Goal: Task Accomplishment & Management: Complete application form

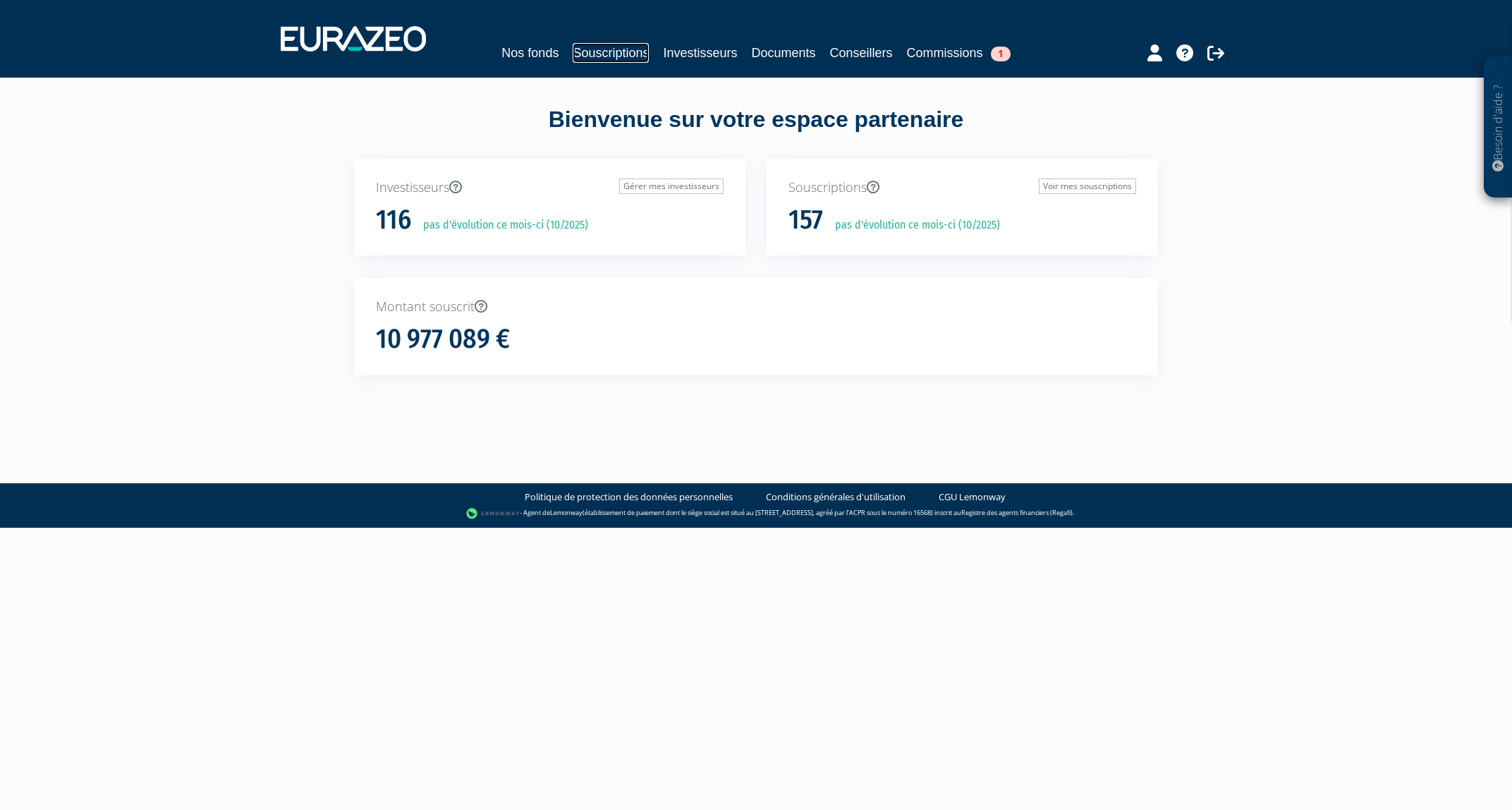
click at [631, 55] on link "Souscriptions" at bounding box center [611, 53] width 76 height 20
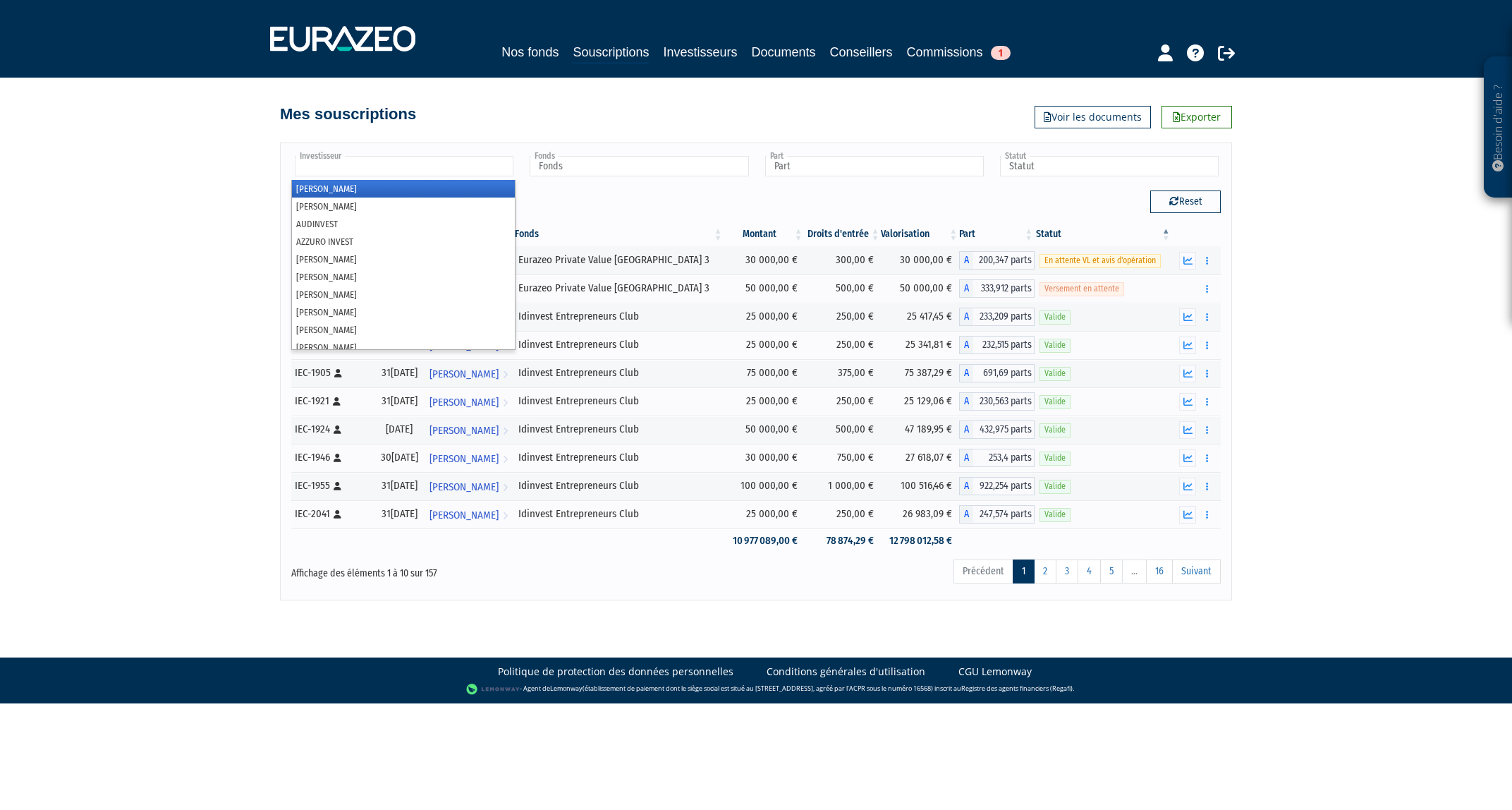
click at [439, 169] on input "text" at bounding box center [404, 166] width 219 height 21
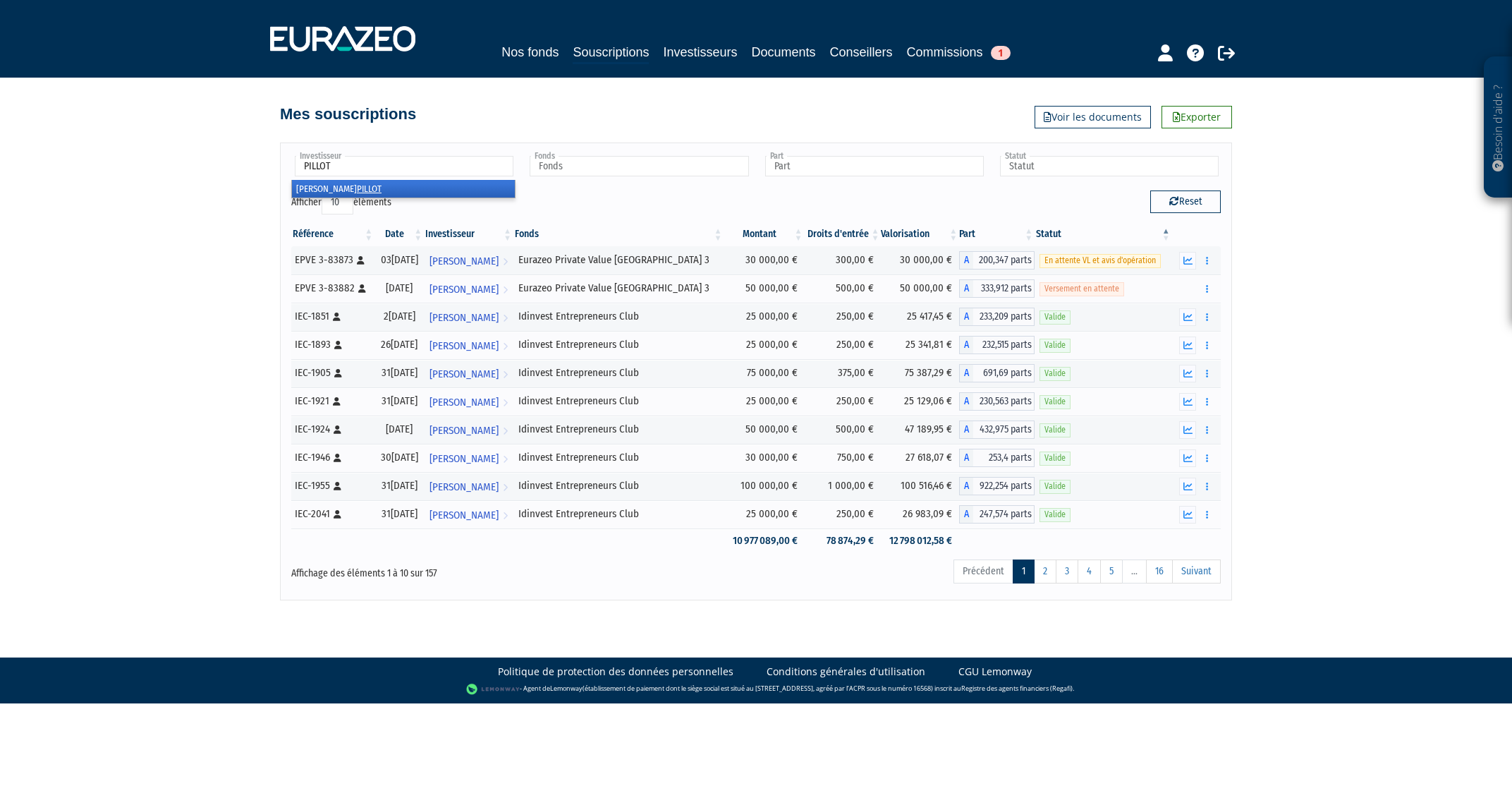
type input "PILLOT"
click at [363, 193] on em "PILLOT" at bounding box center [369, 188] width 25 height 11
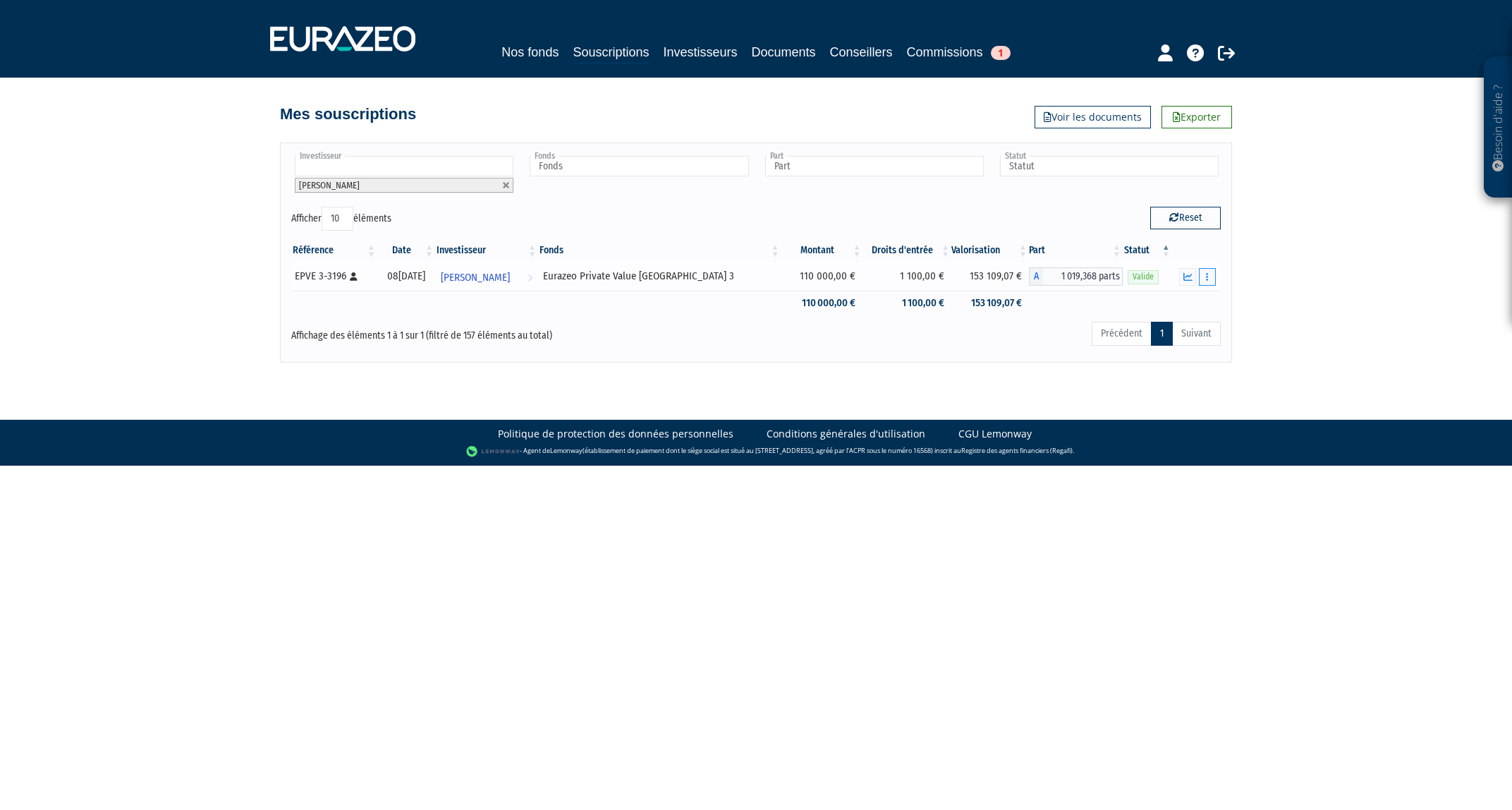
click at [1205, 277] on button "button" at bounding box center [1207, 277] width 17 height 17
click at [1181, 297] on link "Rachat libre" at bounding box center [1153, 302] width 116 height 23
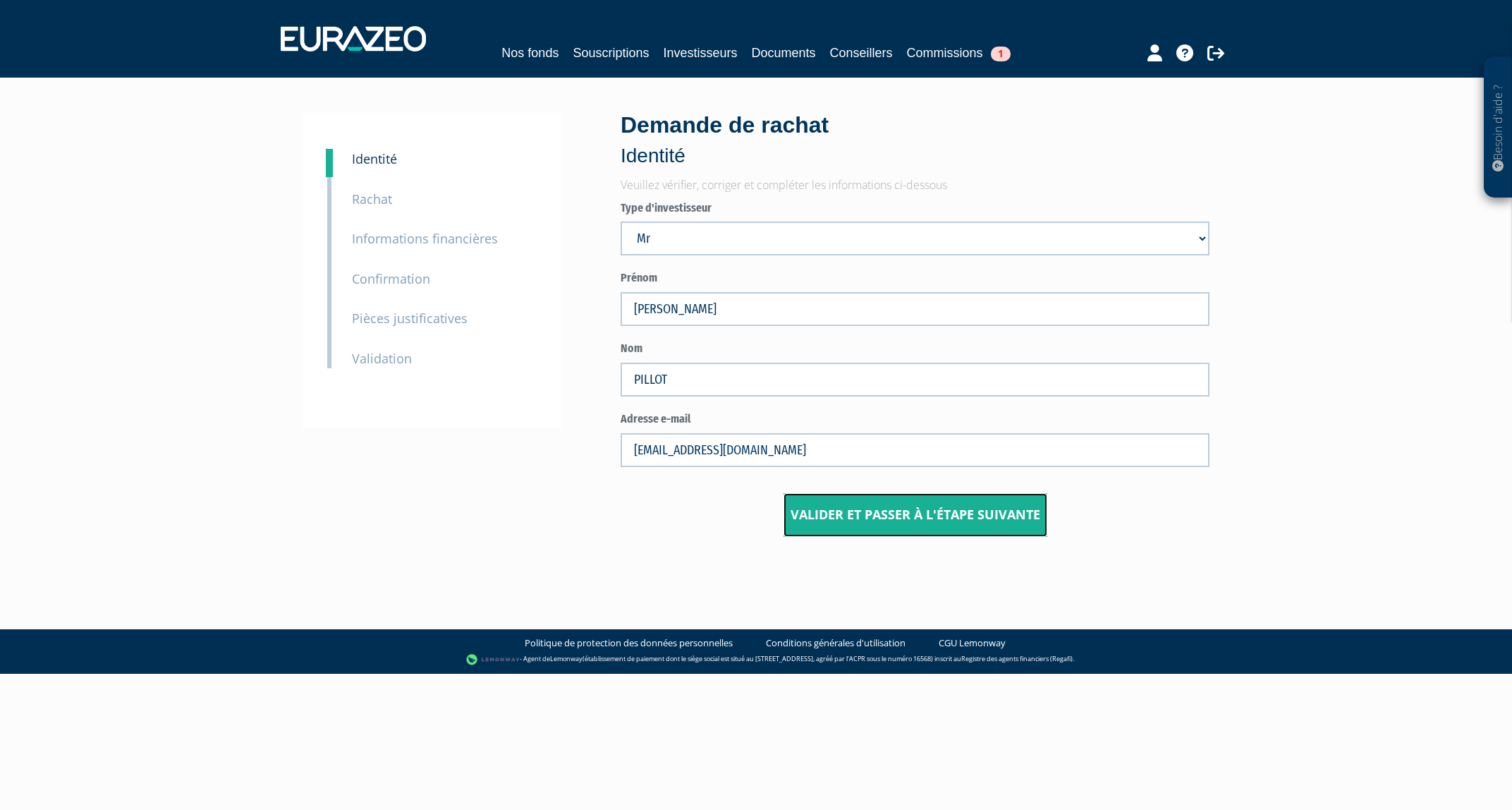
click at [930, 506] on button "Valider et passer à l'étape suivante" at bounding box center [915, 514] width 264 height 44
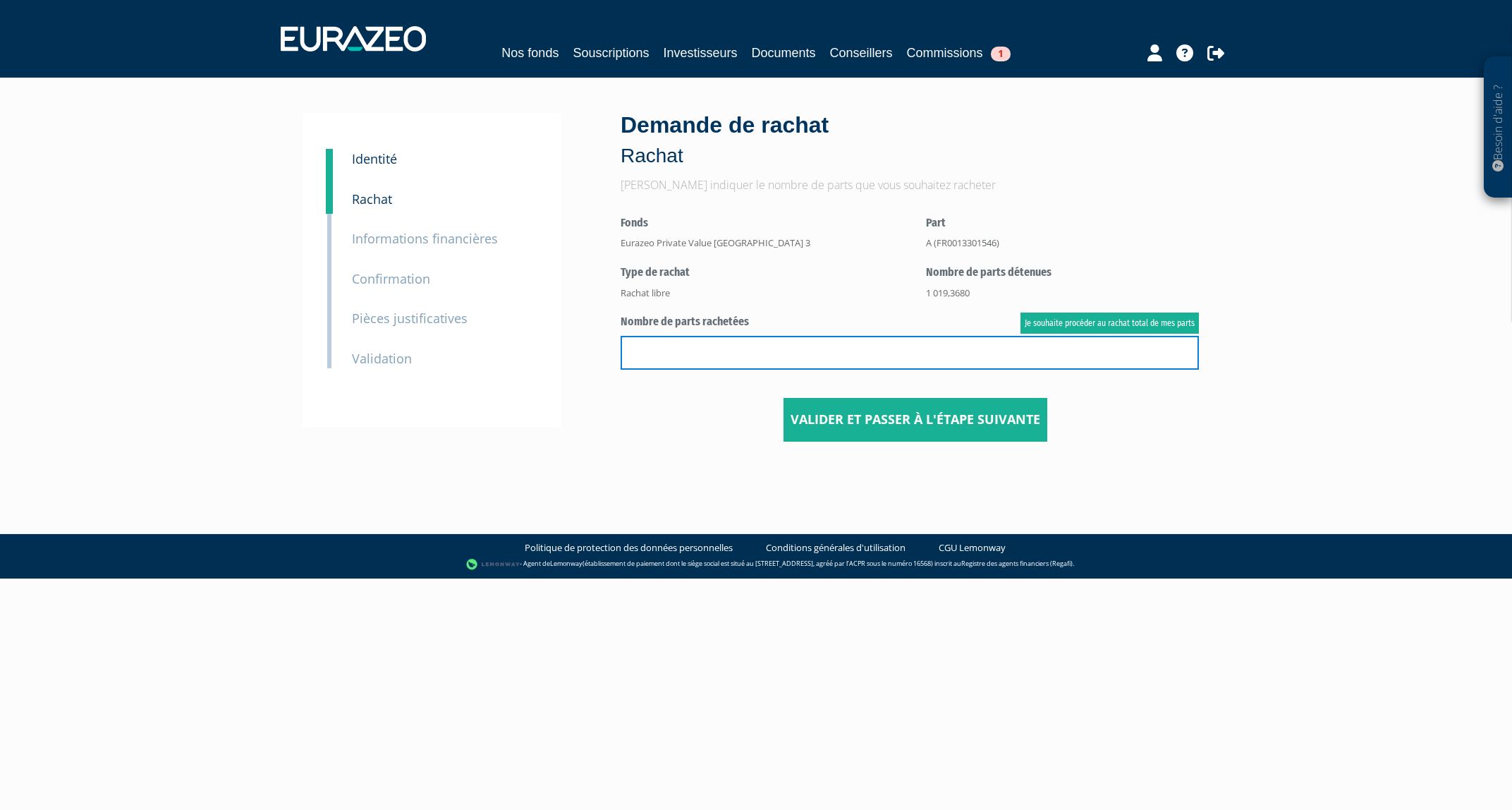
click at [777, 358] on input "text" at bounding box center [910, 353] width 579 height 34
type input "725.368"
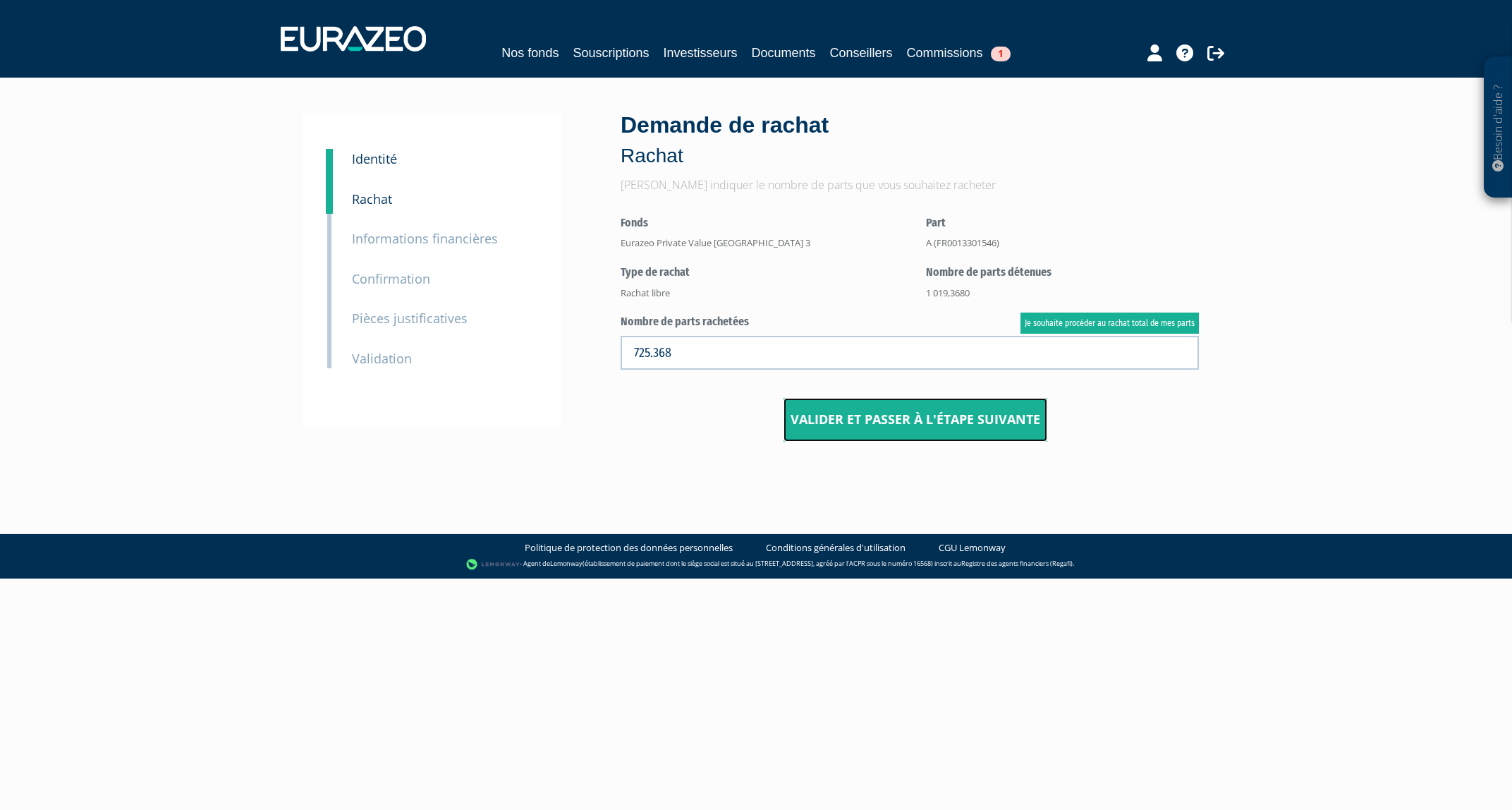
click at [871, 419] on button "Valider et passer à l'étape suivante" at bounding box center [915, 419] width 264 height 44
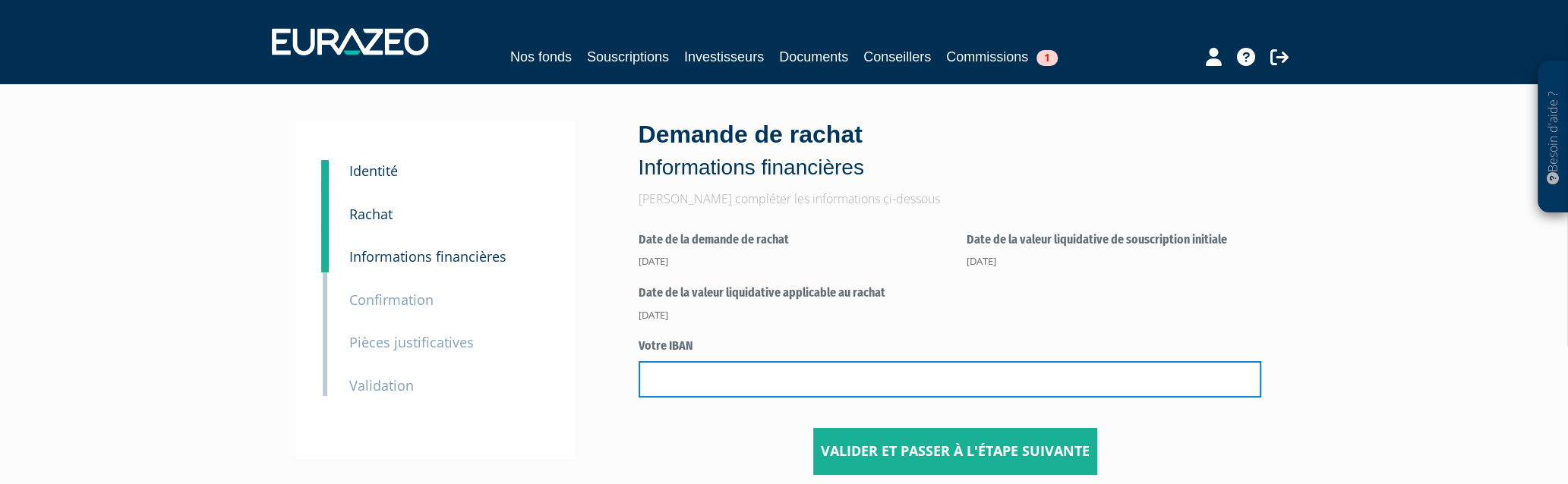
click at [698, 378] on input "text" at bounding box center [950, 379] width 623 height 36
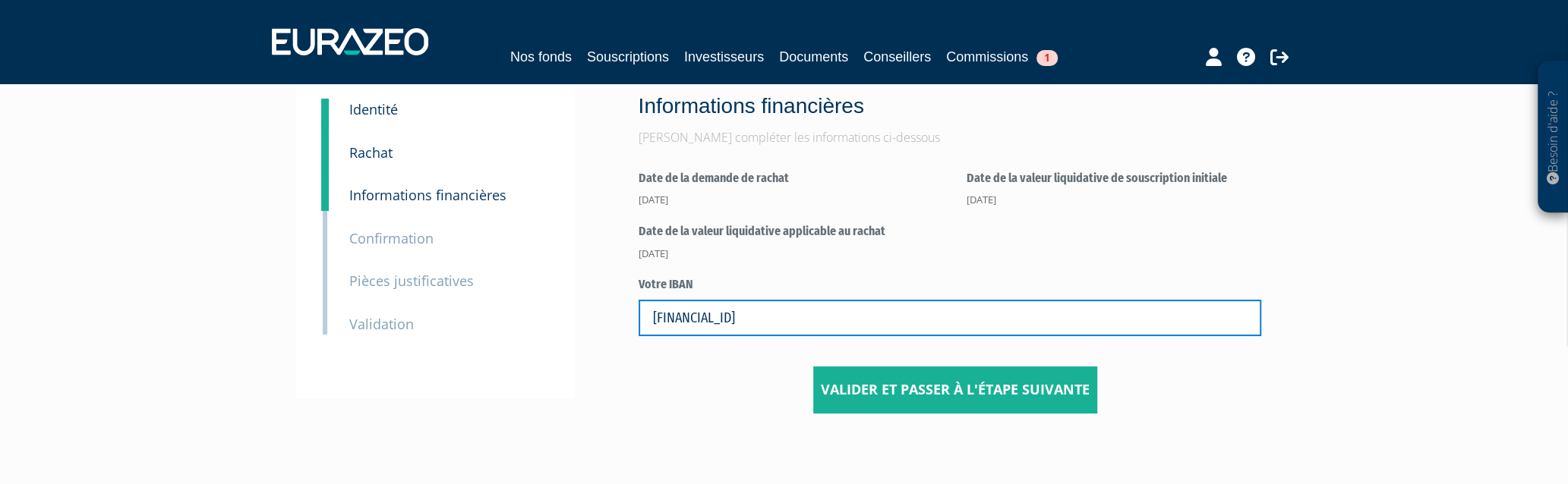
scroll to position [81, 0]
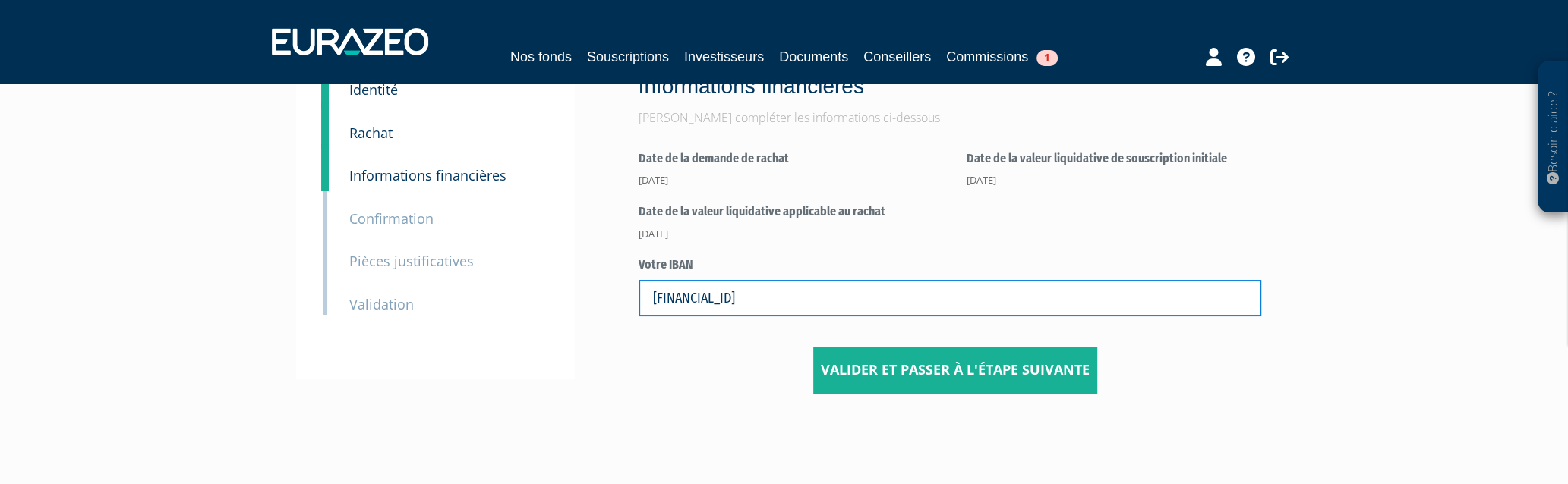
type input "[FINANCIAL_ID]"
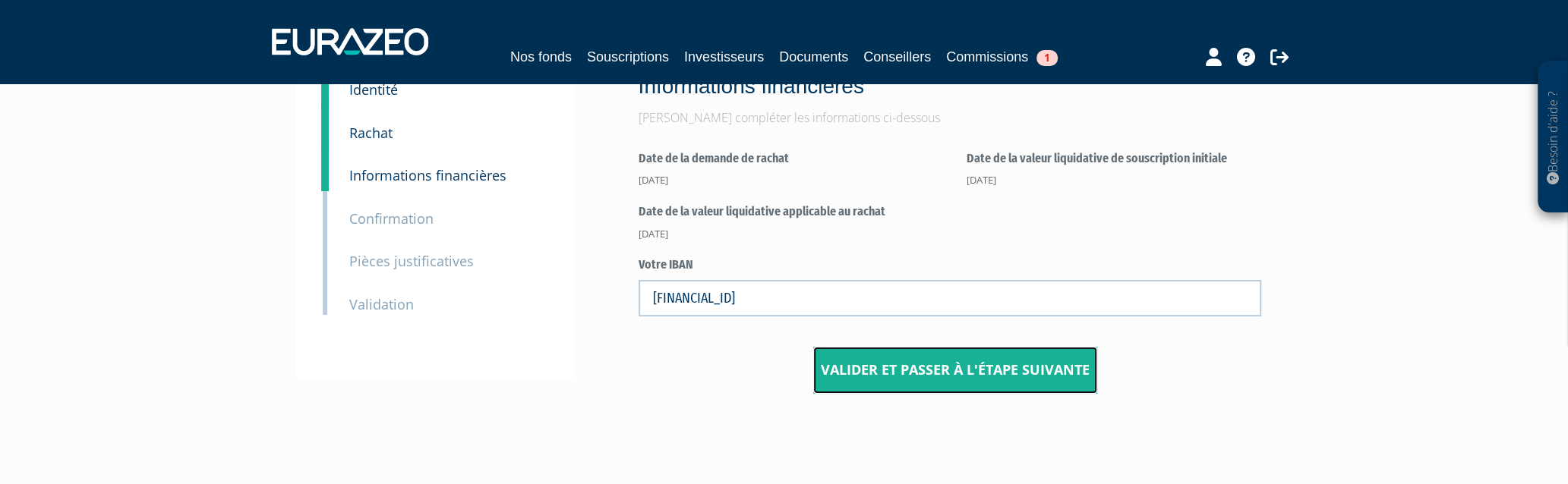
click at [954, 375] on button "Valider et passer à l'étape suivante" at bounding box center [955, 370] width 284 height 47
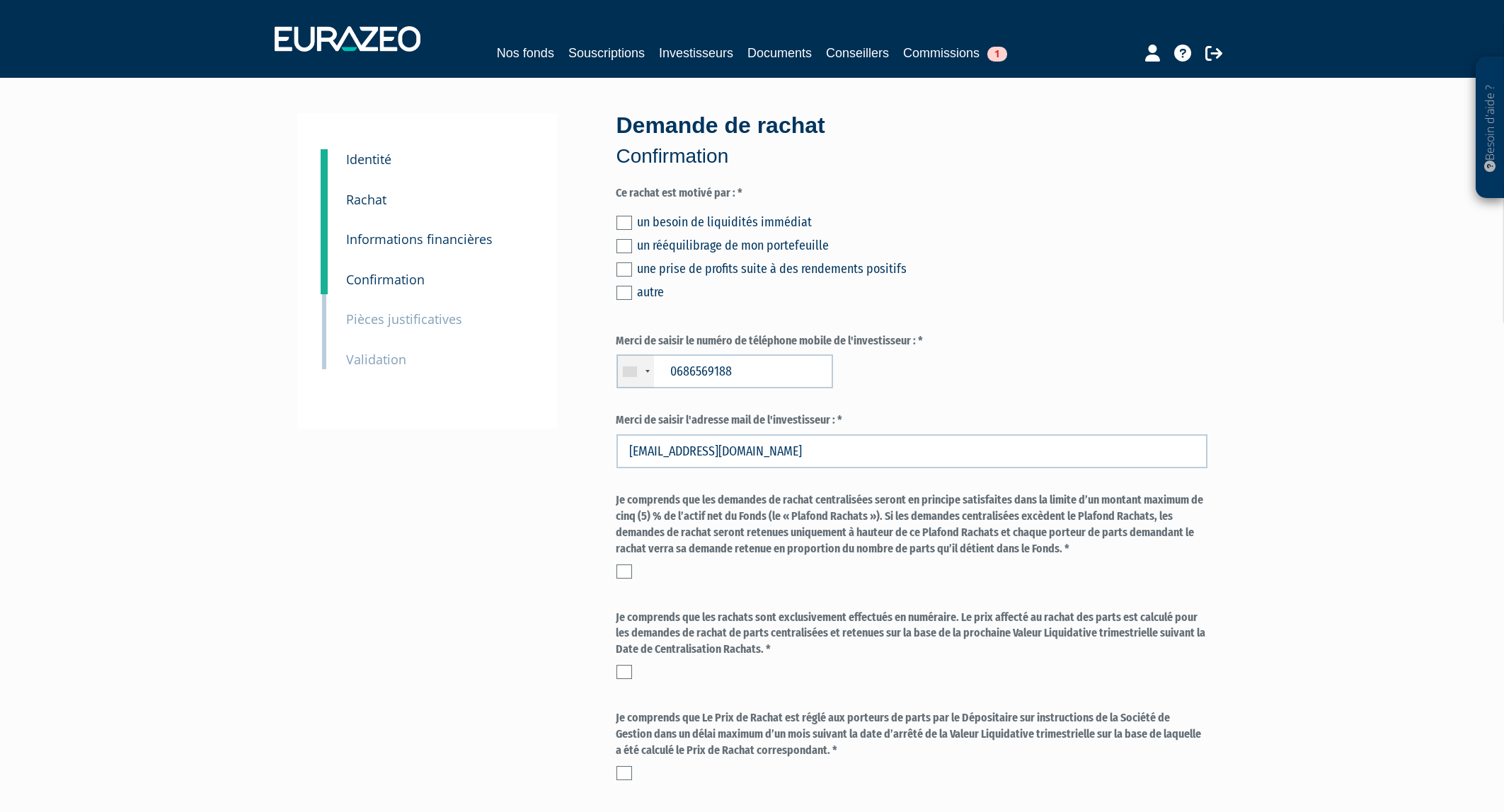
click at [622, 219] on label at bounding box center [624, 223] width 16 height 14
click at [0, 0] on input "checkbox" at bounding box center [0, 0] width 0 height 0
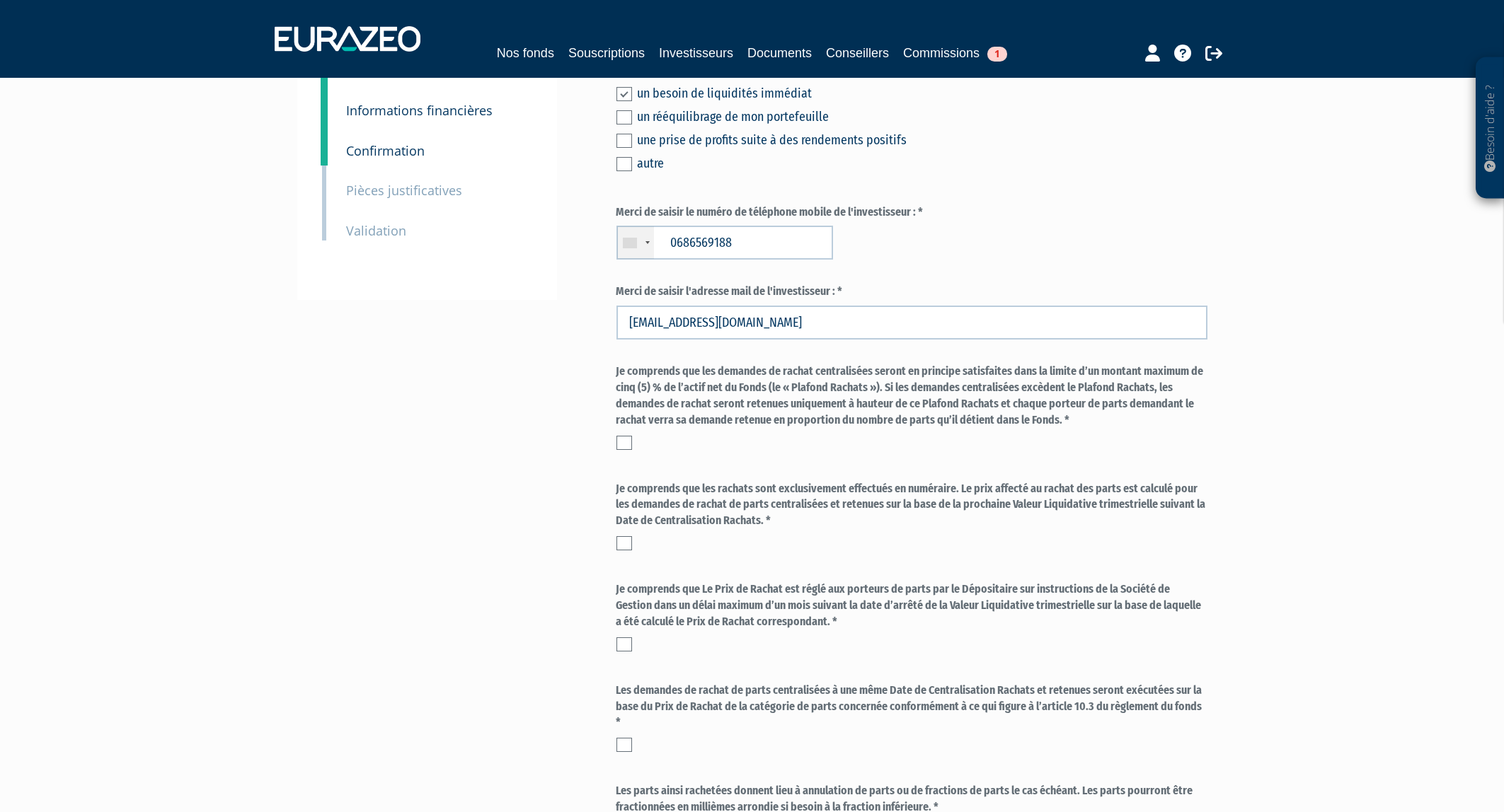
scroll to position [151, 0]
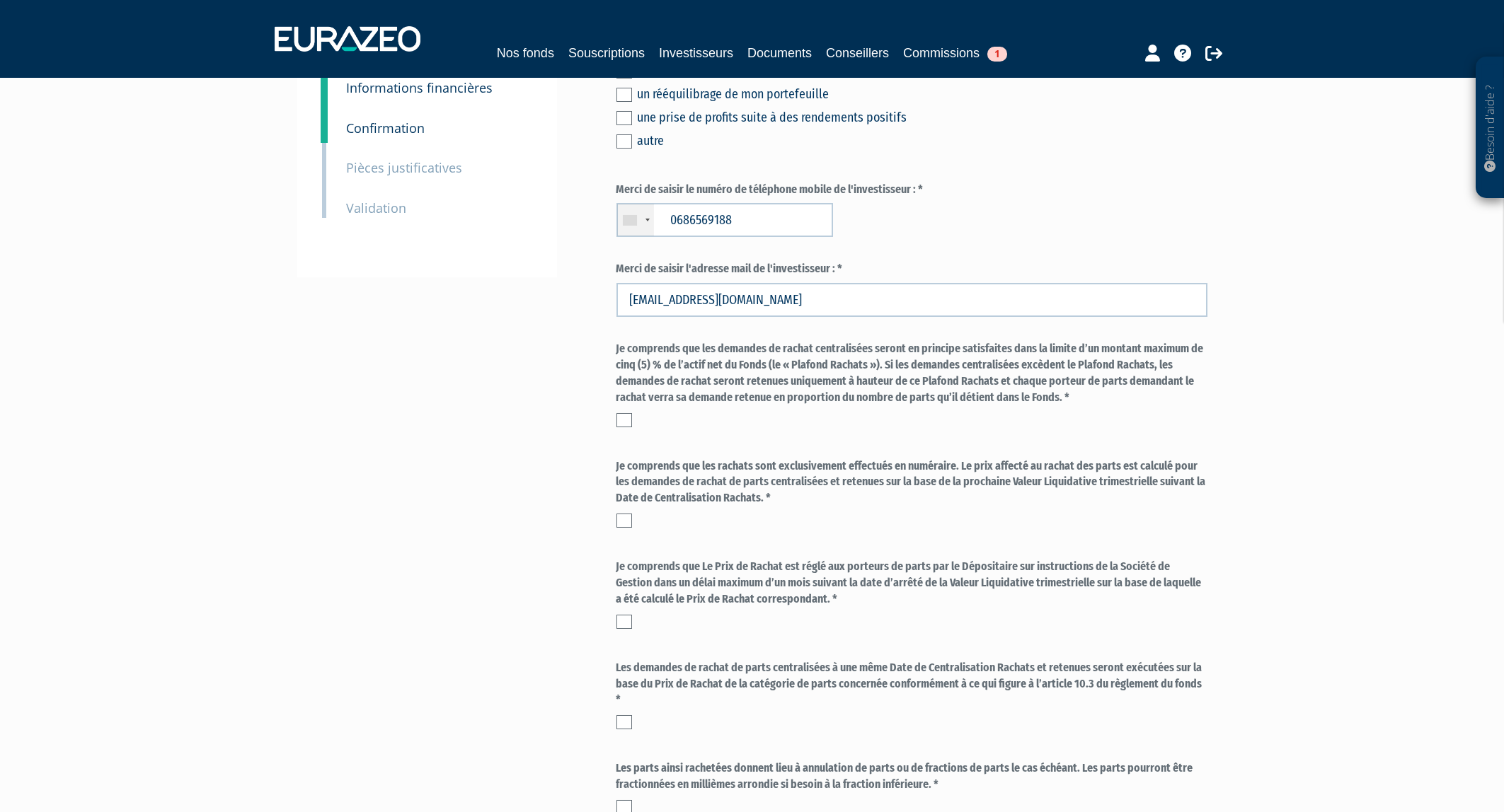
click at [624, 421] on label at bounding box center [624, 420] width 16 height 14
click at [0, 0] on input "checkbox" at bounding box center [0, 0] width 0 height 0
click at [623, 450] on label at bounding box center [624, 520] width 16 height 14
click at [0, 0] on input "checkbox" at bounding box center [0, 0] width 0 height 0
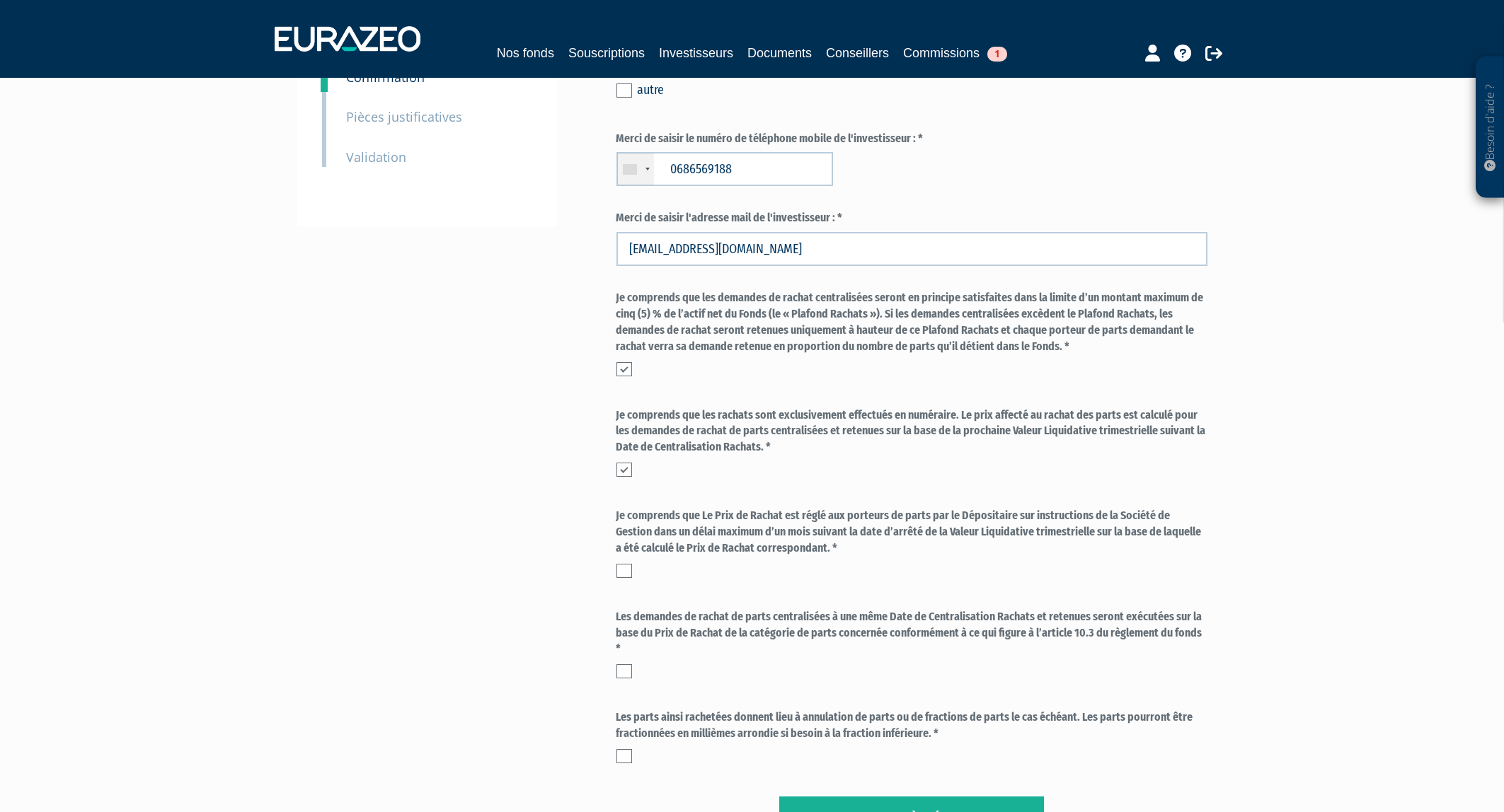
scroll to position [227, 0]
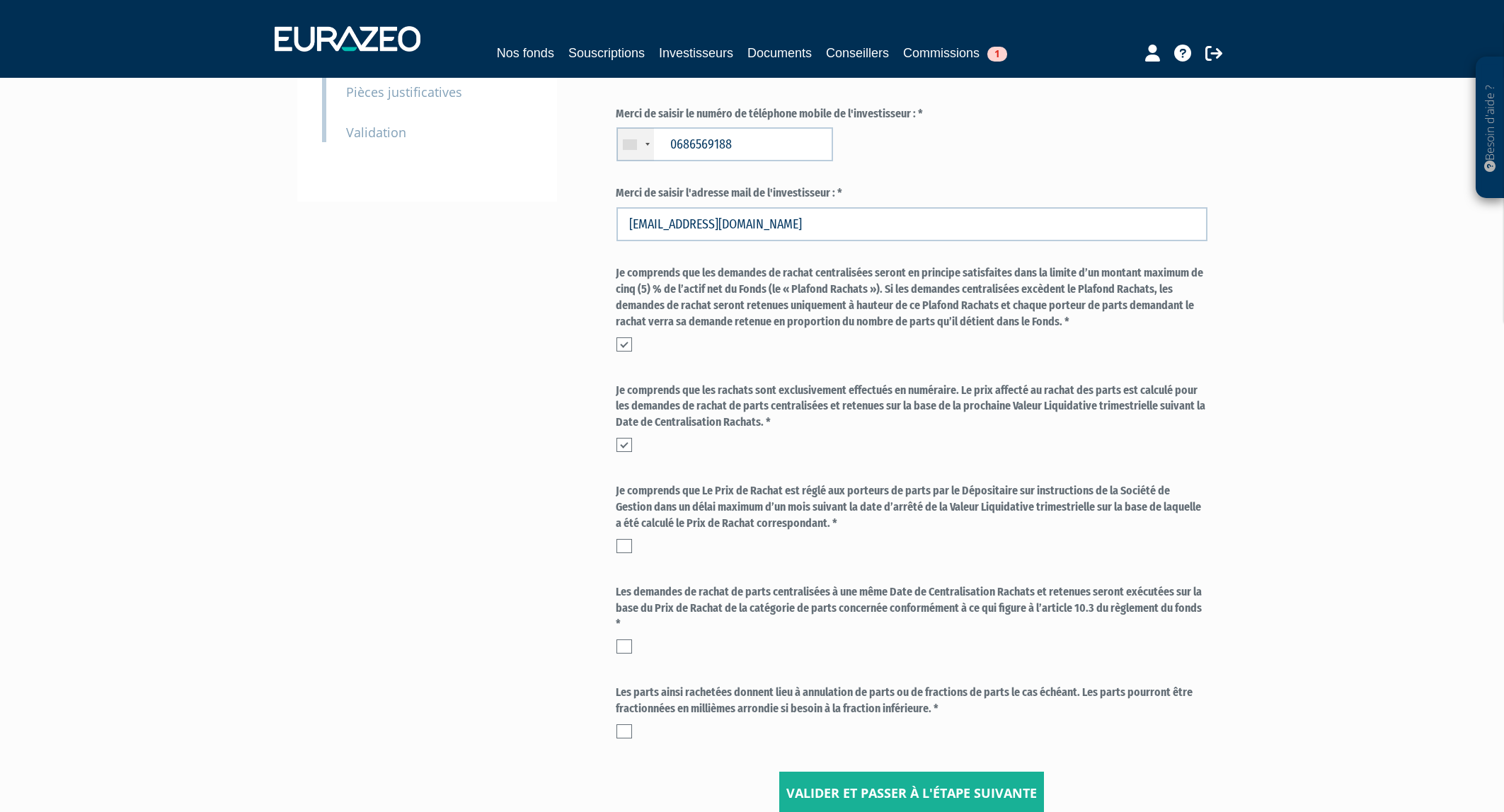
click at [628, 450] on label at bounding box center [624, 545] width 16 height 14
click at [0, 0] on input "checkbox" at bounding box center [0, 0] width 0 height 0
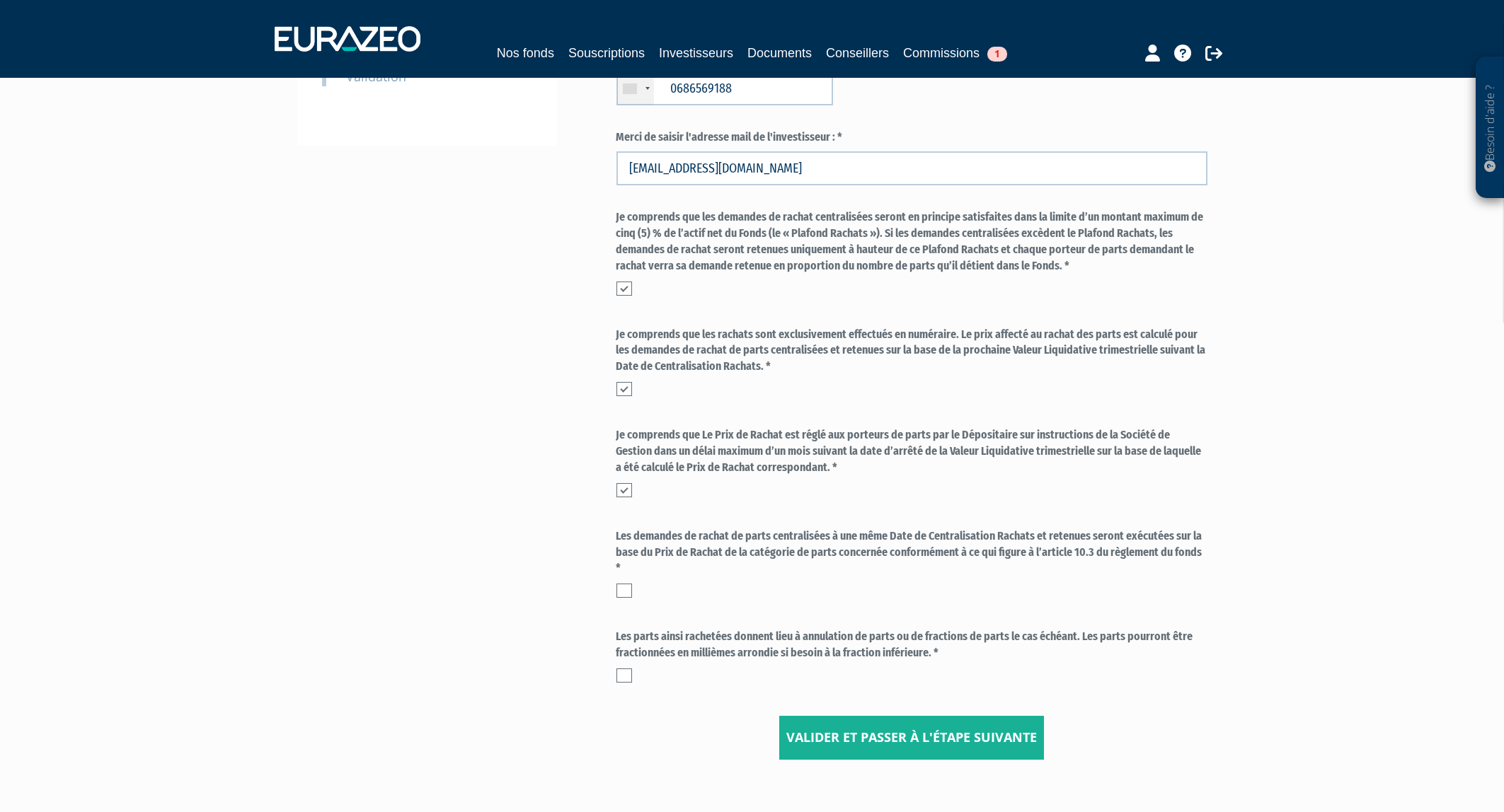
scroll to position [303, 0]
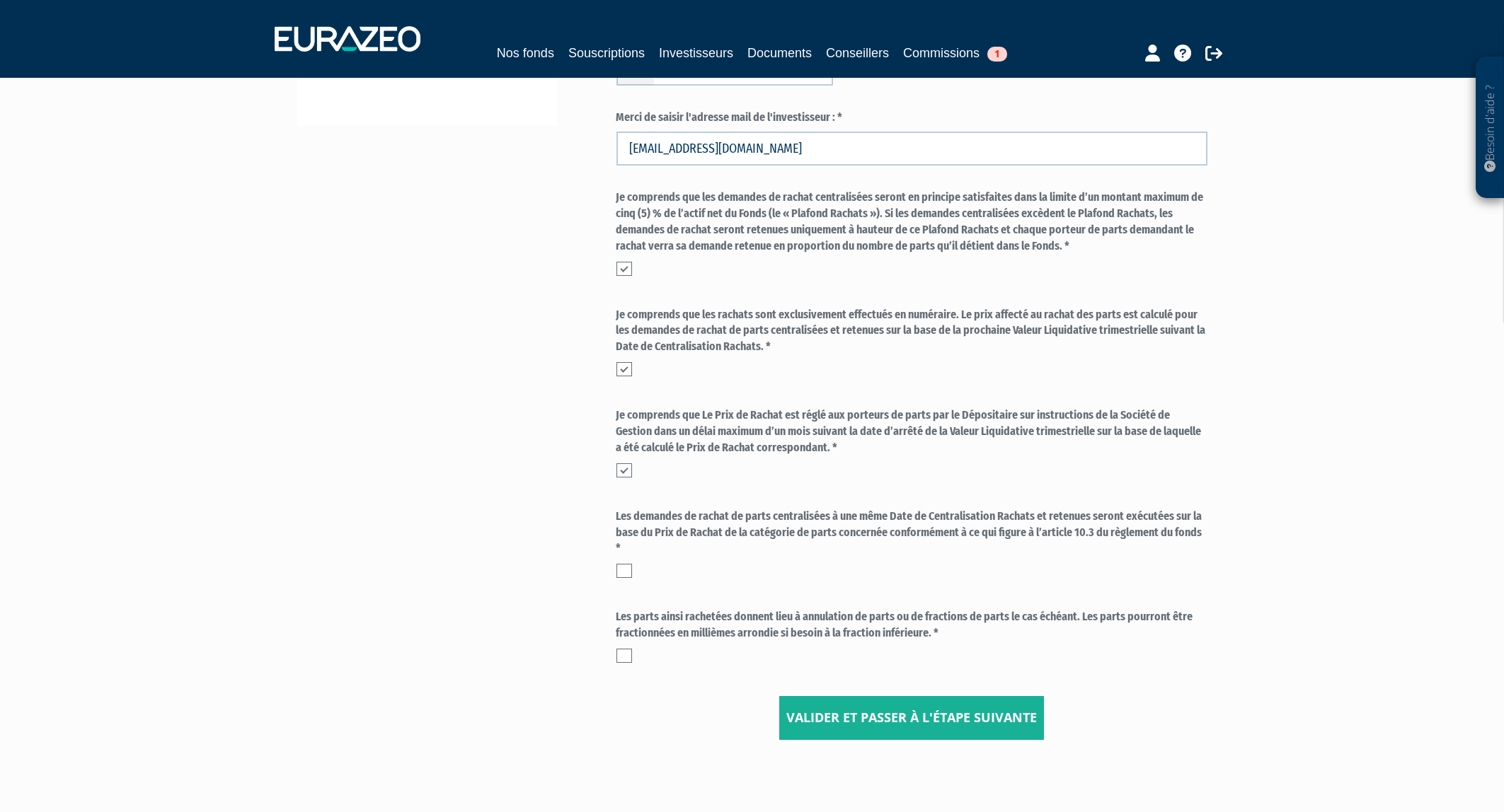
click at [624, 450] on label at bounding box center [624, 570] width 16 height 14
click at [0, 0] on input "checkbox" at bounding box center [0, 0] width 0 height 0
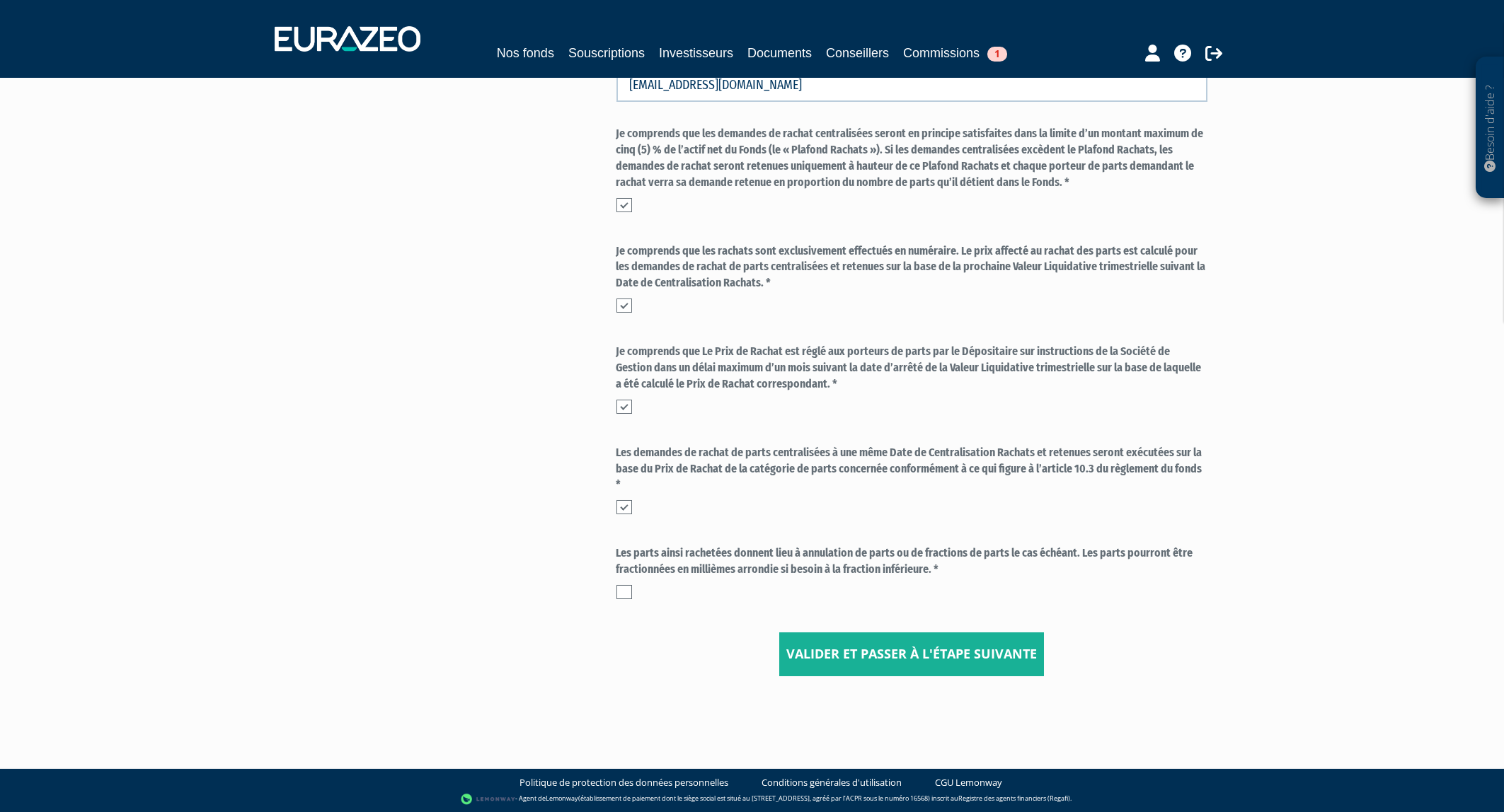
scroll to position [368, 0]
click at [624, 450] on label at bounding box center [624, 591] width 16 height 14
click at [0, 0] on input "checkbox" at bounding box center [0, 0] width 0 height 0
click at [835, 450] on button "Valider et passer à l'étape suivante" at bounding box center [912, 653] width 265 height 44
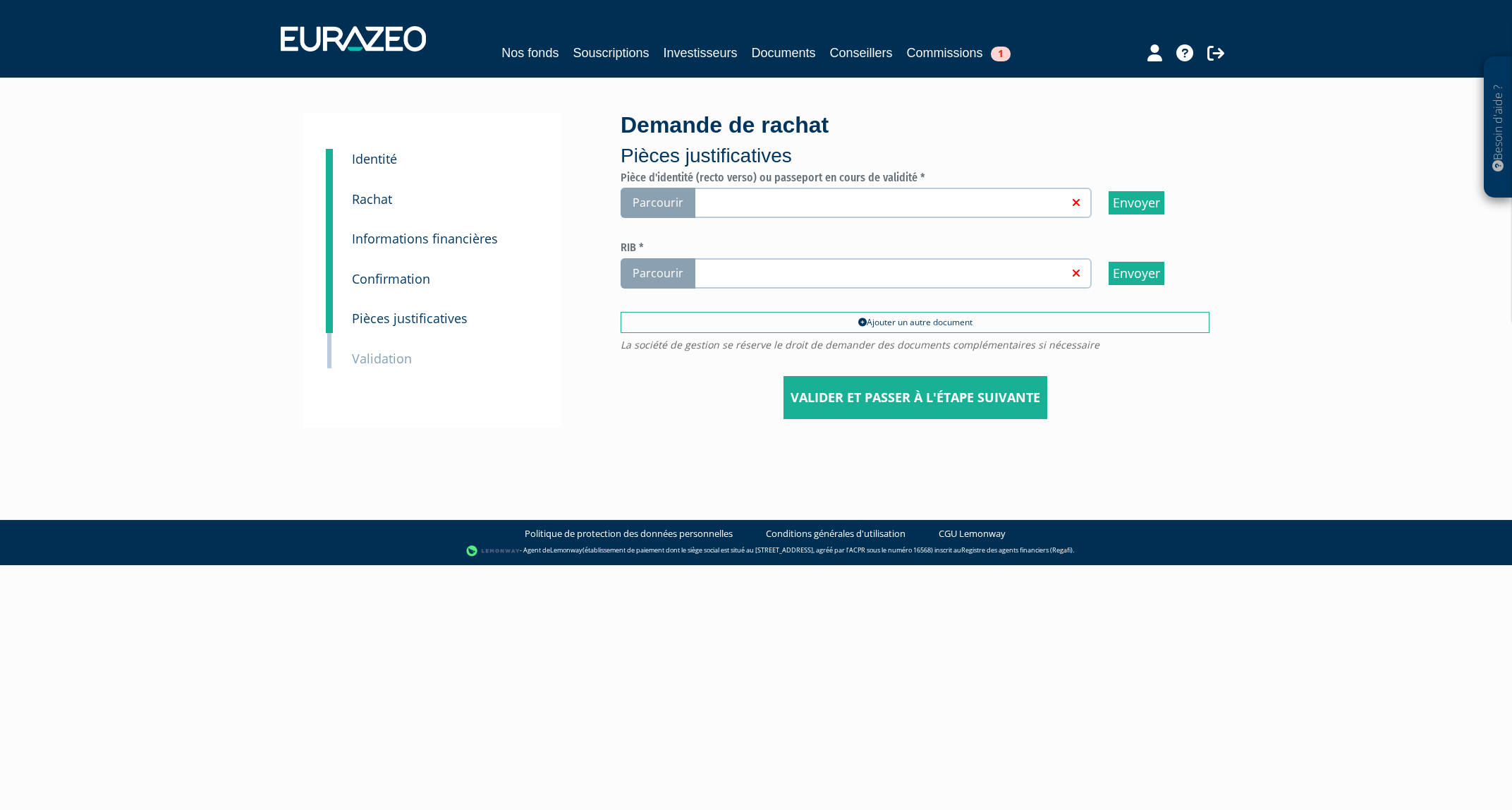
click at [856, 198] on link at bounding box center [879, 201] width 376 height 14
click at [0, 0] on input "Parcourir" at bounding box center [0, 0] width 0 height 0
click at [763, 258] on label "Parcourir" at bounding box center [856, 273] width 471 height 31
click at [0, 0] on input "Parcourir" at bounding box center [0, 0] width 0 height 0
click at [925, 402] on input "Valider et passer à l'étape suivante" at bounding box center [915, 397] width 264 height 44
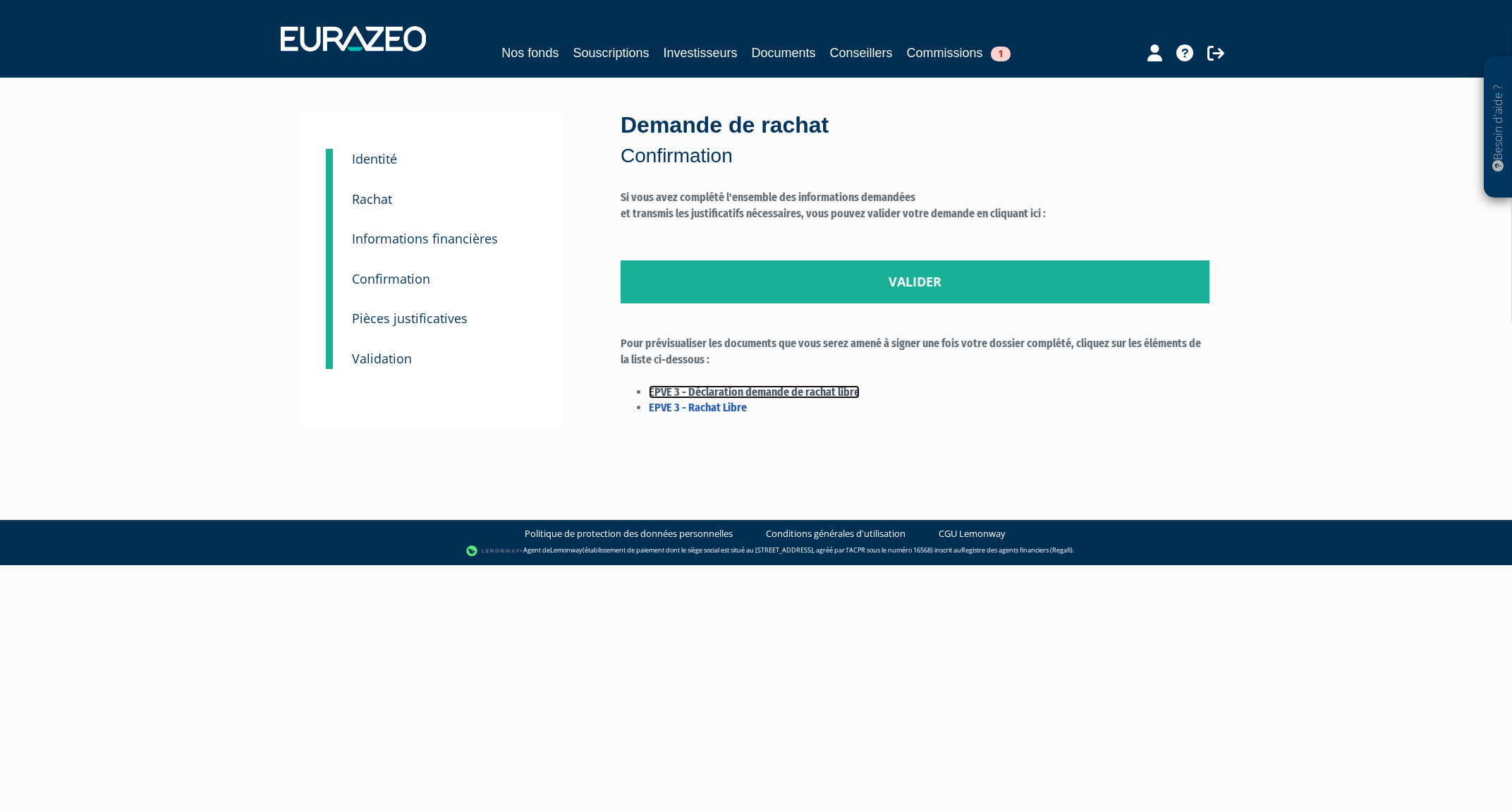
click at [816, 394] on link "EPVE 3 - Déclaration demande de rachat libre" at bounding box center [754, 392] width 211 height 13
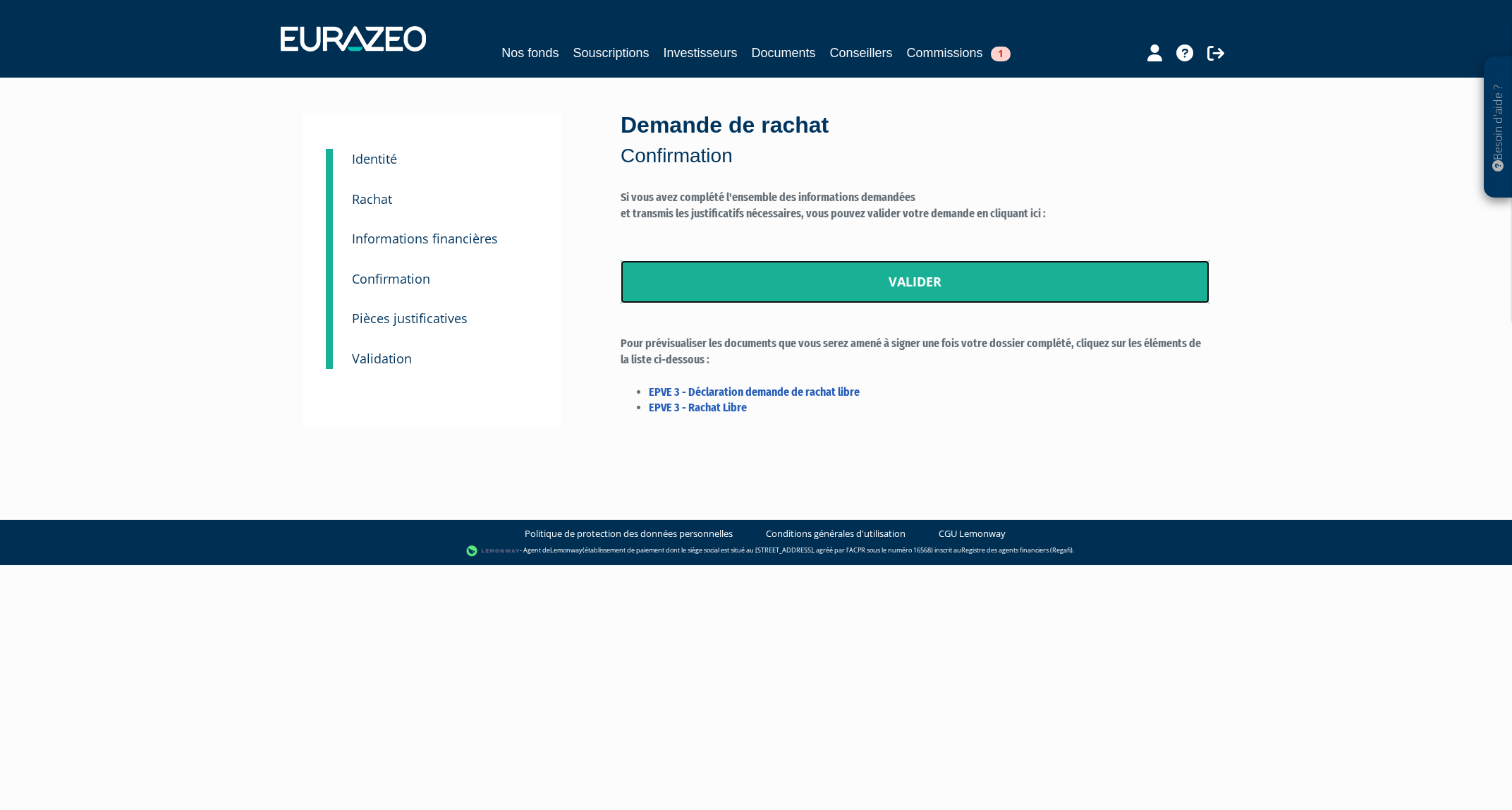
click at [884, 285] on link "Valider" at bounding box center [915, 282] width 589 height 44
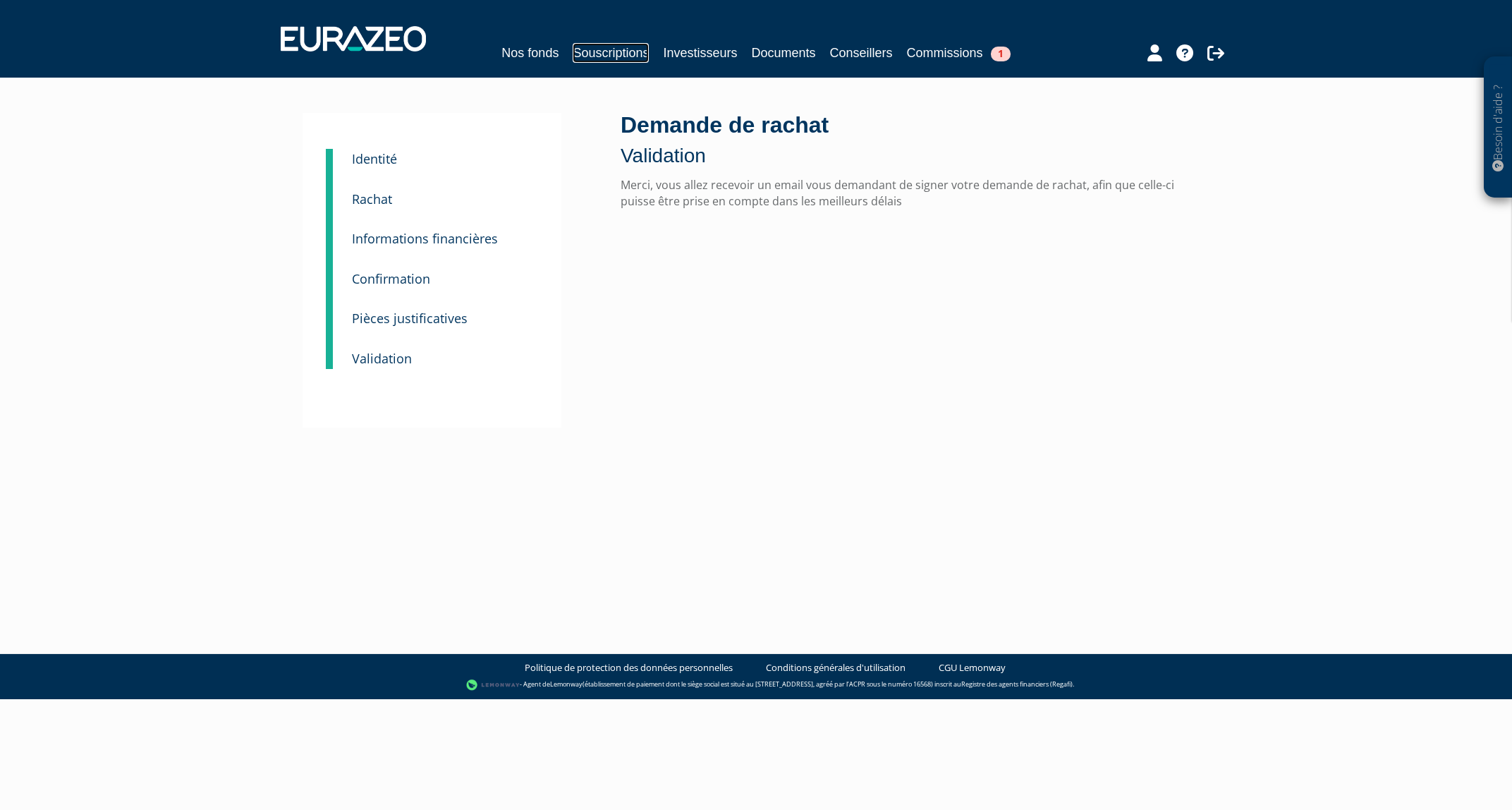
click at [613, 56] on link "Souscriptions" at bounding box center [611, 53] width 76 height 20
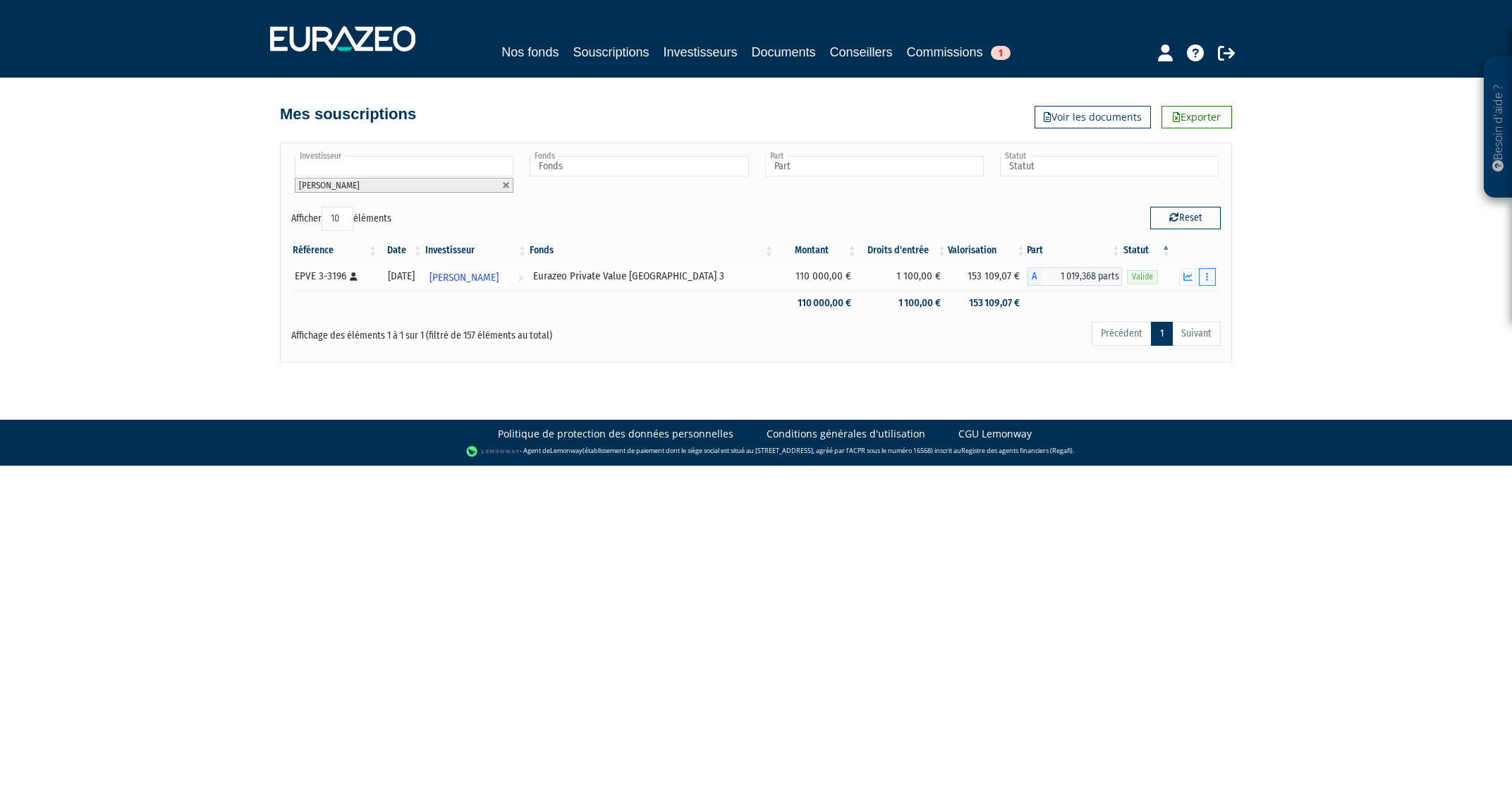
click at [1204, 284] on button "button" at bounding box center [1207, 277] width 17 height 17
click at [1199, 323] on link "Historique de rachat(s)" at bounding box center [1153, 329] width 116 height 23
